Goal: Transaction & Acquisition: Purchase product/service

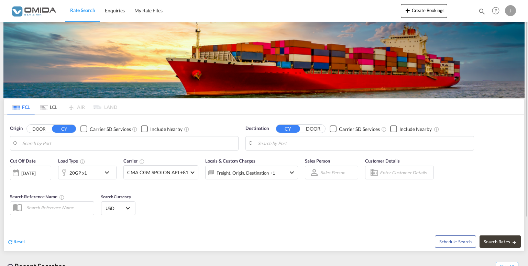
type input "Gdansk, PLGDN"
type input "[GEOGRAPHIC_DATA], [GEOGRAPHIC_DATA], CADLN"
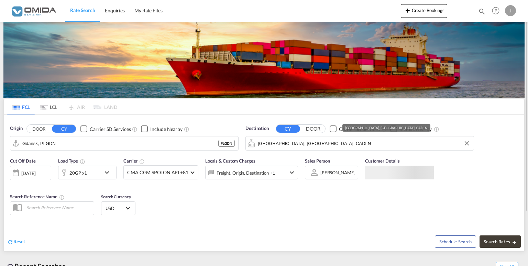
click at [307, 145] on input "[GEOGRAPHIC_DATA], [GEOGRAPHIC_DATA], CADLN" at bounding box center [364, 143] width 213 height 10
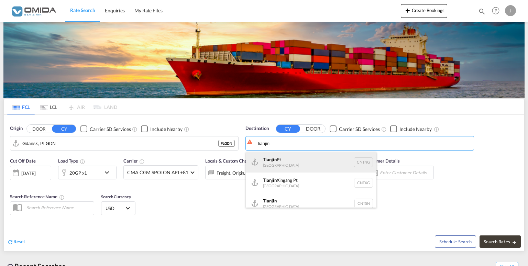
click at [317, 158] on div "Tianjin Pt China CNTNG" at bounding box center [311, 162] width 131 height 21
type input "Tianjin Pt, CNTNG"
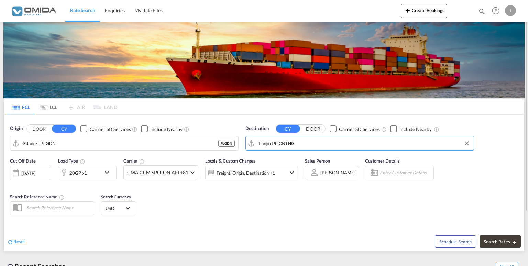
click at [96, 173] on div "20GP x1" at bounding box center [79, 173] width 43 height 14
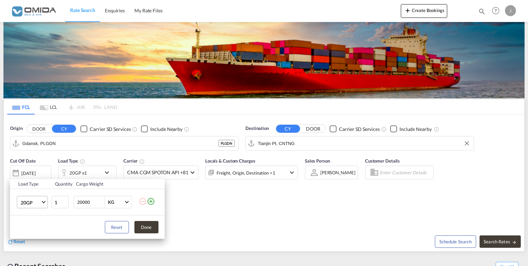
click at [45, 204] on md-select-value "20GP" at bounding box center [34, 202] width 28 height 12
click at [38, 195] on md-option "40RE" at bounding box center [38, 196] width 47 height 17
click at [150, 227] on button "Done" at bounding box center [147, 227] width 24 height 12
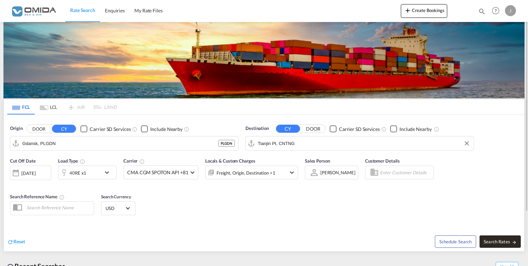
click at [500, 242] on span "Search Rates" at bounding box center [500, 242] width 33 height 6
type input "PLGDN to CNTNG / [DATE]"
